Goal: Task Accomplishment & Management: Complete application form

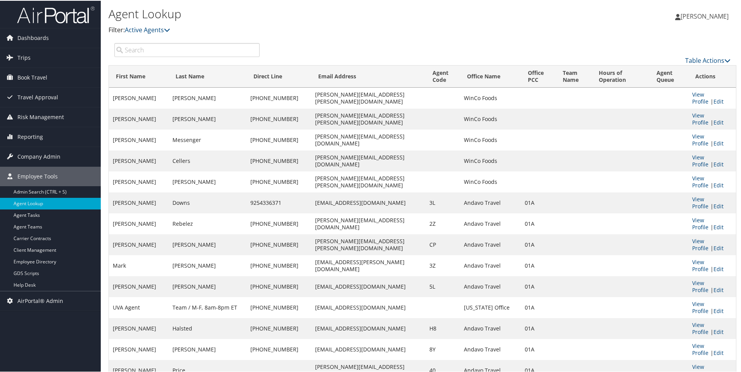
click at [377, 25] on p "Filter: Active Agents" at bounding box center [318, 29] width 419 height 10
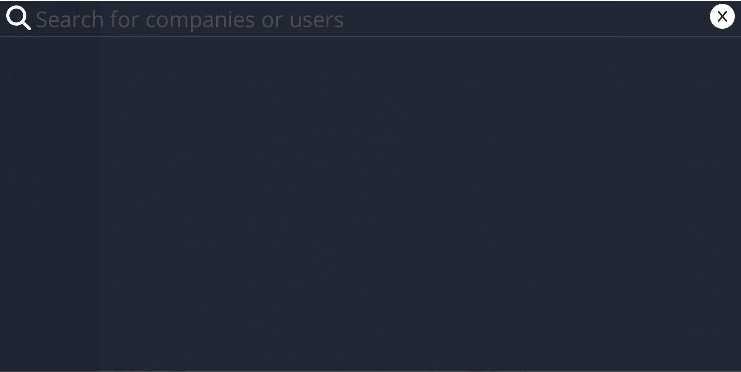
paste input "[PERSON_NAME][EMAIL_ADDRESS][PERSON_NAME][DOMAIN_NAME]"
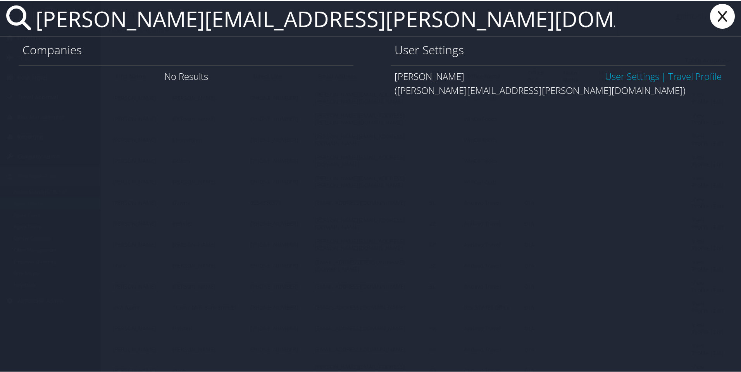
type input "[PERSON_NAME][EMAIL_ADDRESS][PERSON_NAME][DOMAIN_NAME]"
click at [616, 77] on link "User Settings" at bounding box center [632, 75] width 54 height 13
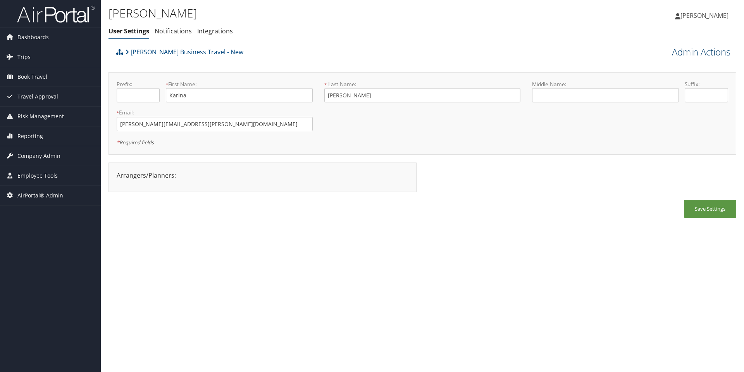
click at [697, 52] on link "Admin Actions" at bounding box center [701, 51] width 59 height 13
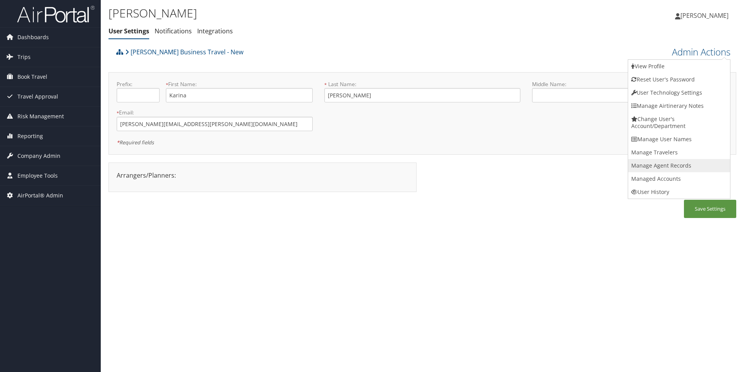
click at [679, 165] on link "Manage Agent Records" at bounding box center [679, 165] width 102 height 13
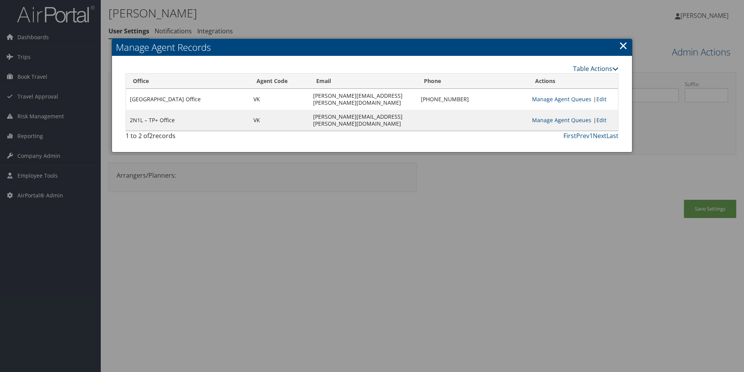
click at [591, 69] on link "Table Actions" at bounding box center [595, 68] width 45 height 9
click at [548, 78] on link "New Record" at bounding box center [567, 80] width 102 height 13
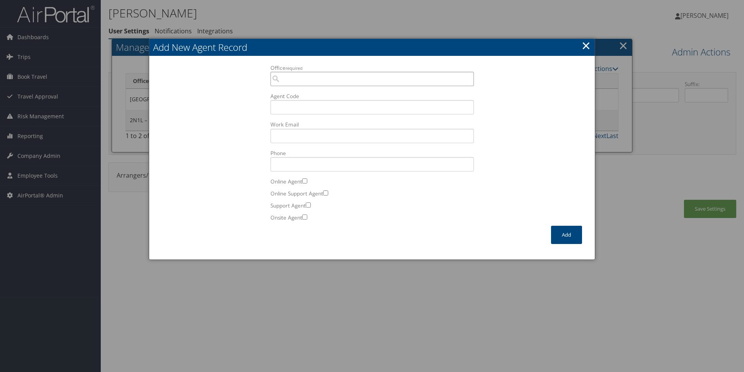
click at [294, 77] on input "Office required" at bounding box center [371, 79] width 203 height 14
click at [298, 96] on div "1SUB Salt Lake Sabre" at bounding box center [372, 94] width 200 height 8
type input "1SUB Salt Lake Sabre"
click at [306, 107] on input "Agent Code" at bounding box center [371, 107] width 203 height 14
type input "VK"
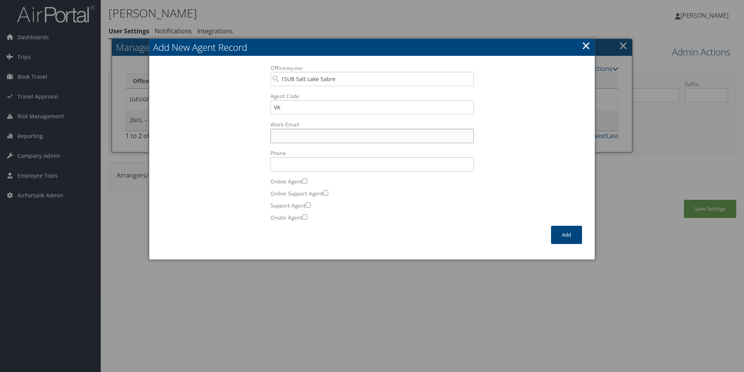
click at [327, 133] on input "Work Email Incorrect format for email." at bounding box center [371, 136] width 203 height 14
click at [306, 164] on input "Phone" at bounding box center [371, 164] width 203 height 14
click at [315, 132] on input "Work Email Incorrect format for email." at bounding box center [371, 136] width 203 height 14
paste input "[PERSON_NAME][EMAIL_ADDRESS][PERSON_NAME][DOMAIN_NAME]"
type input "[PERSON_NAME][EMAIL_ADDRESS][PERSON_NAME][DOMAIN_NAME]"
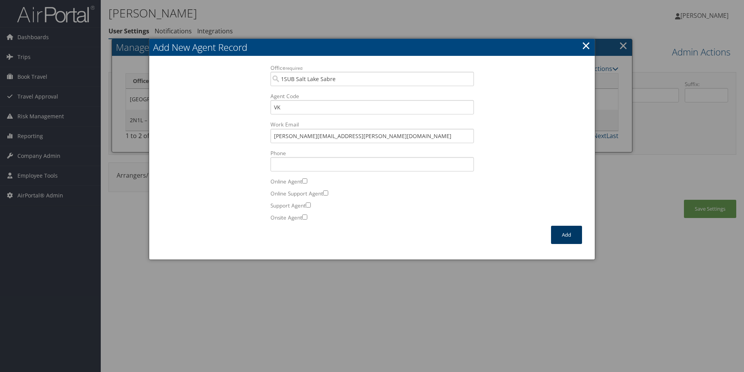
click at [568, 234] on button "Add" at bounding box center [566, 235] width 31 height 18
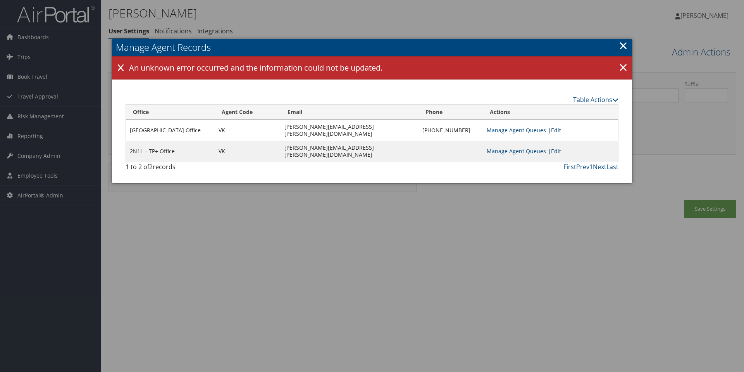
click at [552, 128] on link "Edit" at bounding box center [556, 129] width 10 height 7
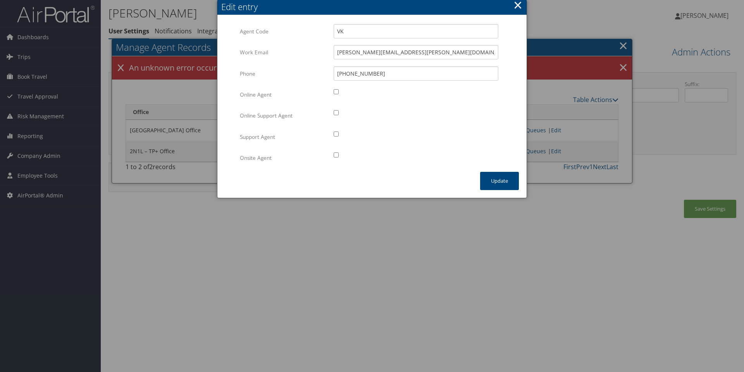
click at [517, 5] on button "×" at bounding box center [517, 5] width 9 height 16
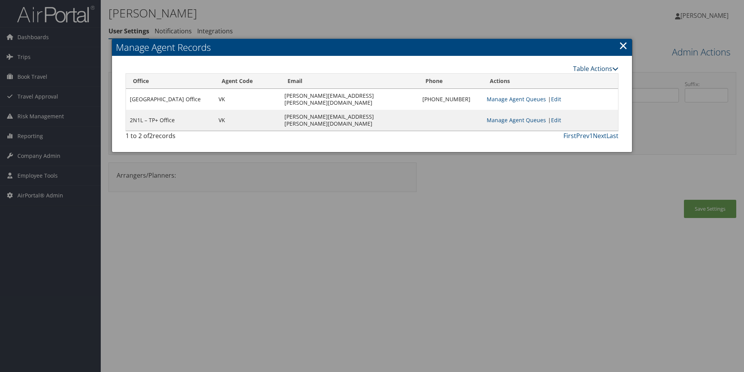
click at [598, 71] on link "Table Actions" at bounding box center [595, 68] width 45 height 9
click at [549, 83] on link "New Record" at bounding box center [567, 80] width 102 height 13
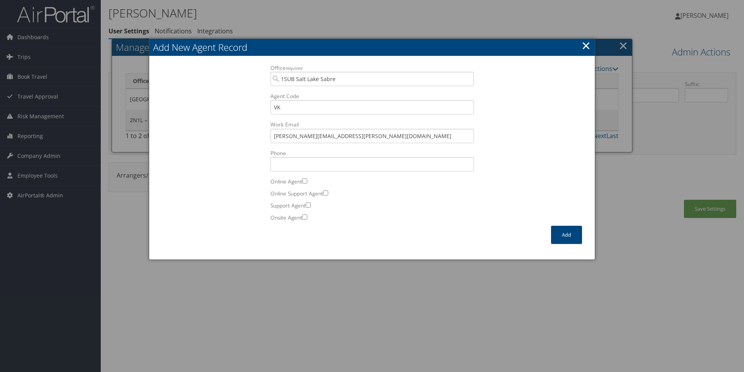
click at [589, 50] on link "×" at bounding box center [586, 46] width 9 height 16
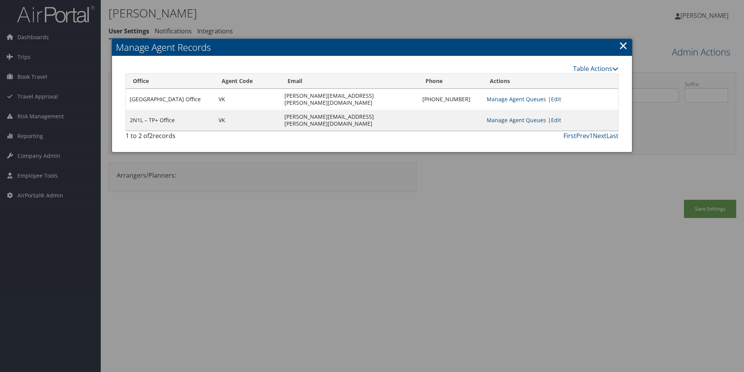
click at [624, 46] on link "×" at bounding box center [623, 46] width 9 height 16
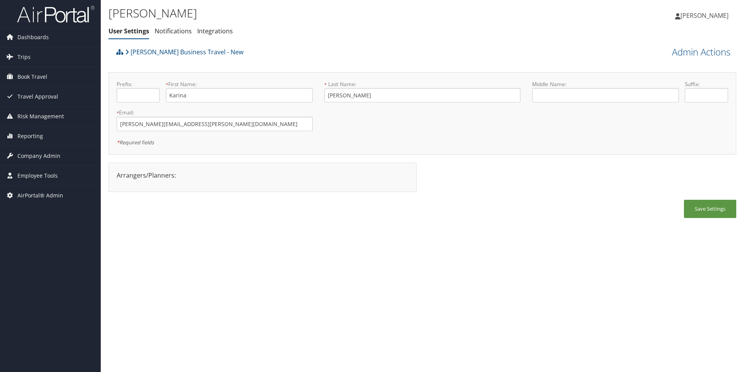
click at [489, 48] on div "[PERSON_NAME] Business Travel - New" at bounding box center [343, 54] width 459 height 21
click at [424, 21] on h1 "[PERSON_NAME]" at bounding box center [318, 13] width 419 height 16
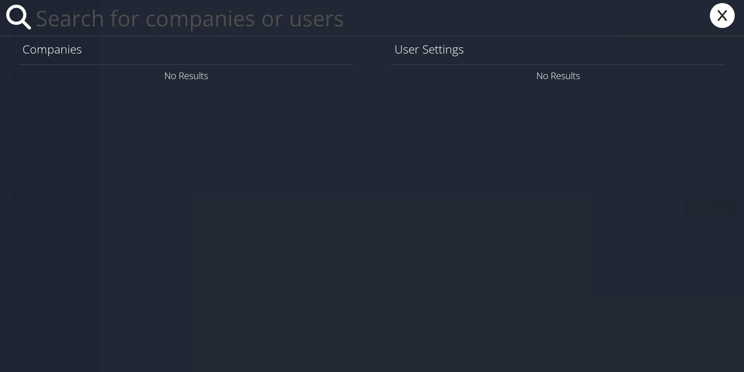
paste input "[PERSON_NAME][EMAIL_ADDRESS][PERSON_NAME][DOMAIN_NAME]"
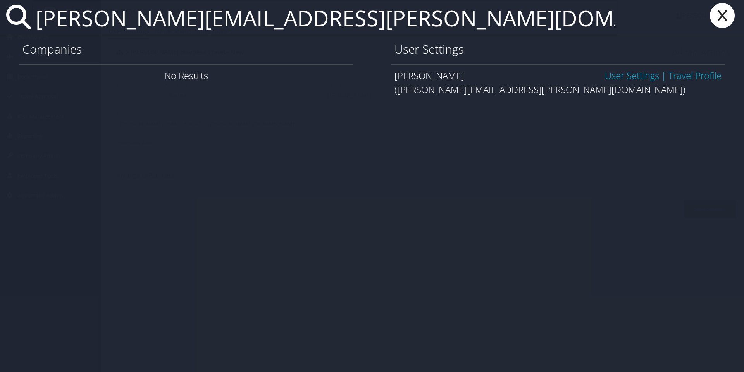
type input "[PERSON_NAME][EMAIL_ADDRESS][PERSON_NAME][DOMAIN_NAME]"
click at [627, 77] on link "User Settings" at bounding box center [632, 75] width 54 height 13
